Goal: Information Seeking & Learning: Learn about a topic

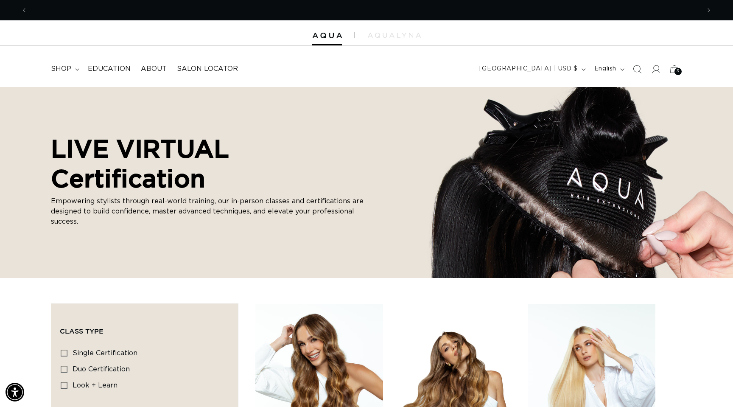
scroll to position [0, 673]
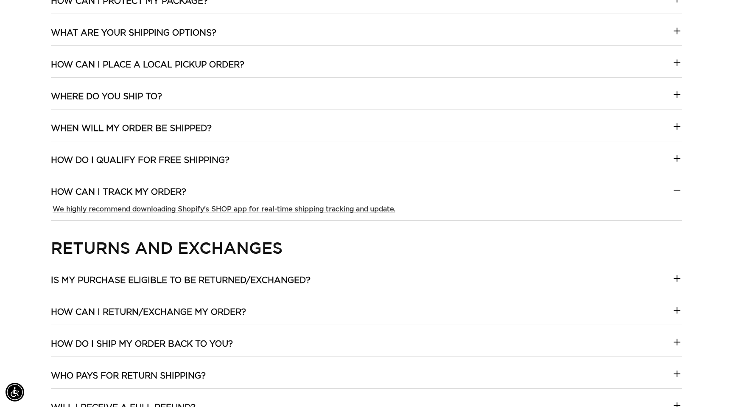
click at [677, 190] on icon at bounding box center [677, 190] width 10 height 10
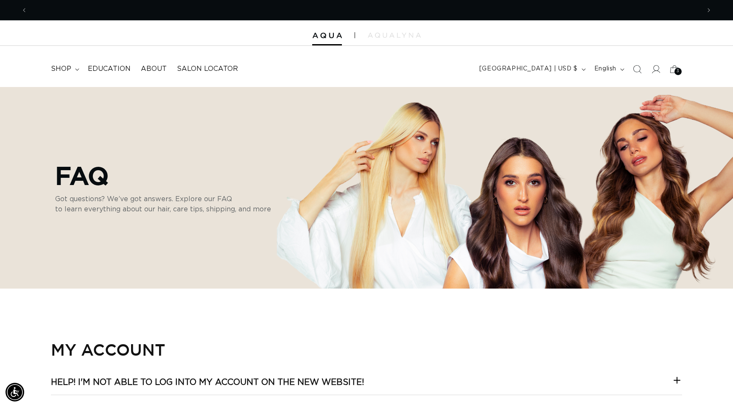
scroll to position [0, 673]
